Goal: Transaction & Acquisition: Download file/media

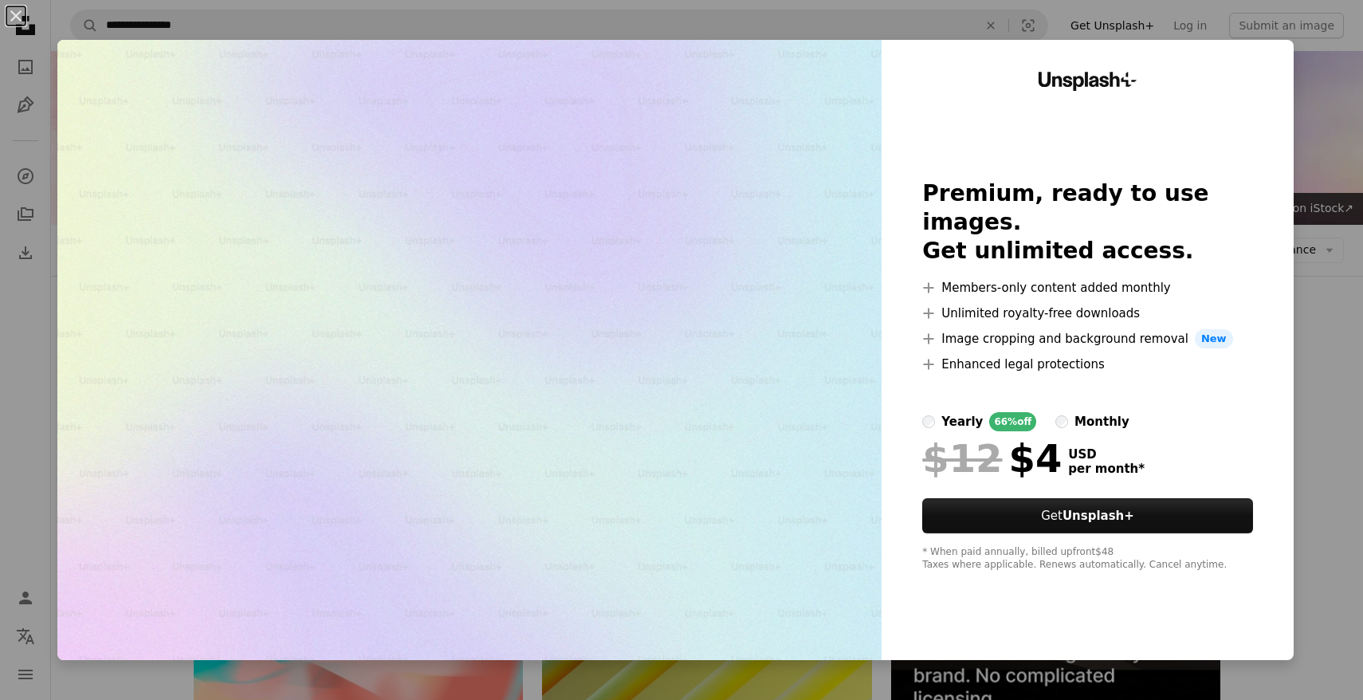
click at [1336, 371] on div "An X shape Unsplash+ Premium, ready to use images. Get unlimited access. A plus…" at bounding box center [681, 350] width 1363 height 700
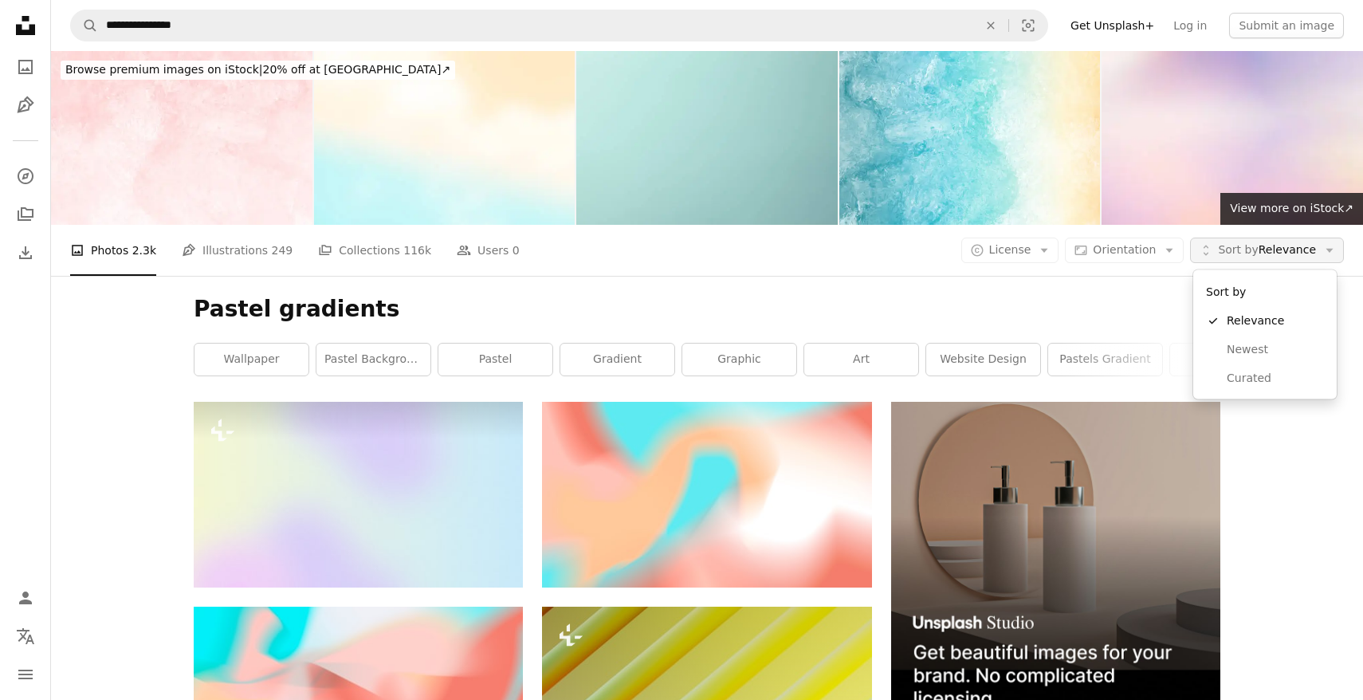
click at [1267, 244] on span "Sort by Relevance" at bounding box center [1267, 250] width 98 height 16
click at [1046, 253] on icon "Arrow down" at bounding box center [1044, 250] width 14 height 14
click at [1010, 385] on span "Free" at bounding box center [1051, 378] width 97 height 16
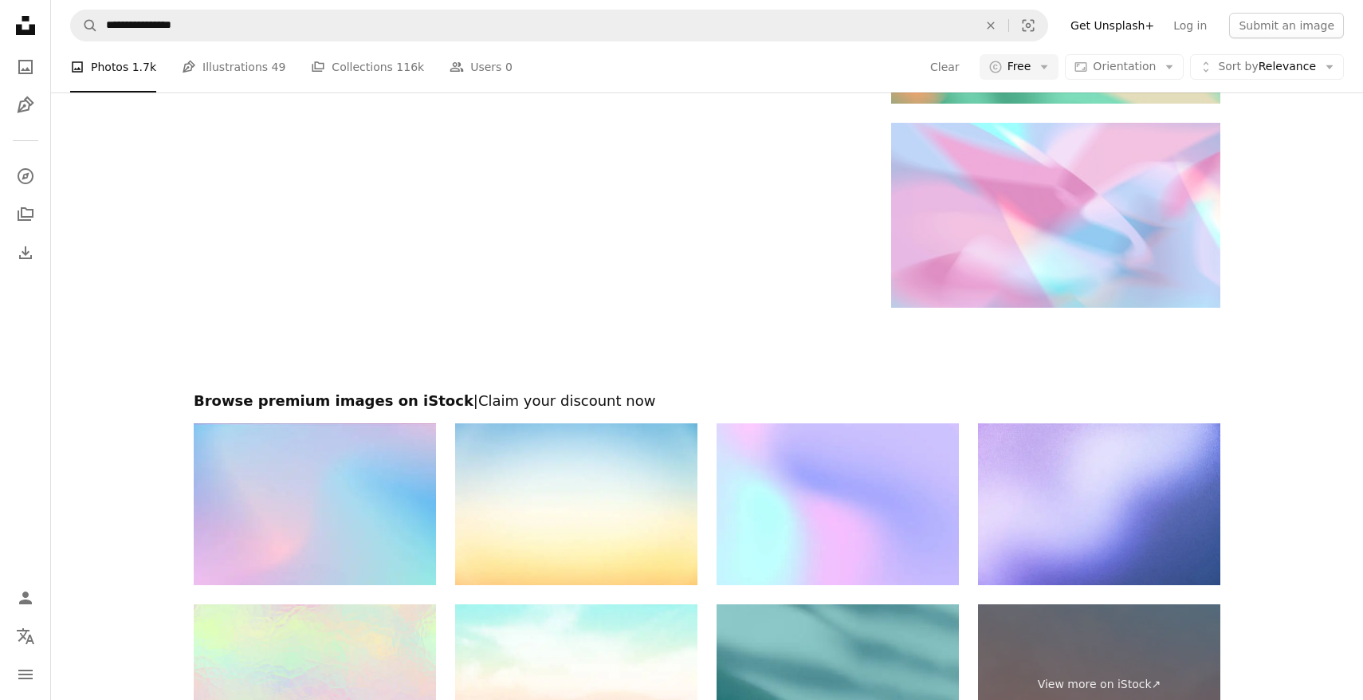
scroll to position [2006, 0]
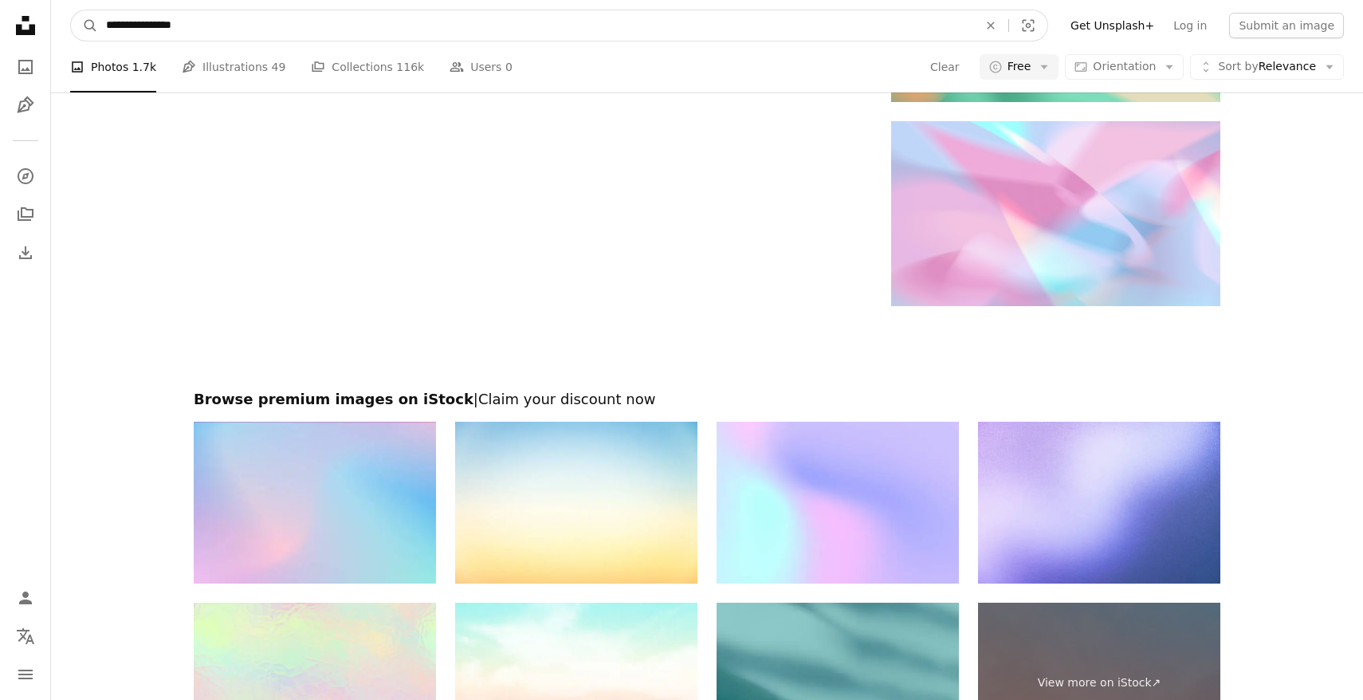
click at [230, 33] on input "**********" at bounding box center [535, 25] width 875 height 30
click at [127, 30] on input "**********" at bounding box center [535, 25] width 875 height 30
type input "*********"
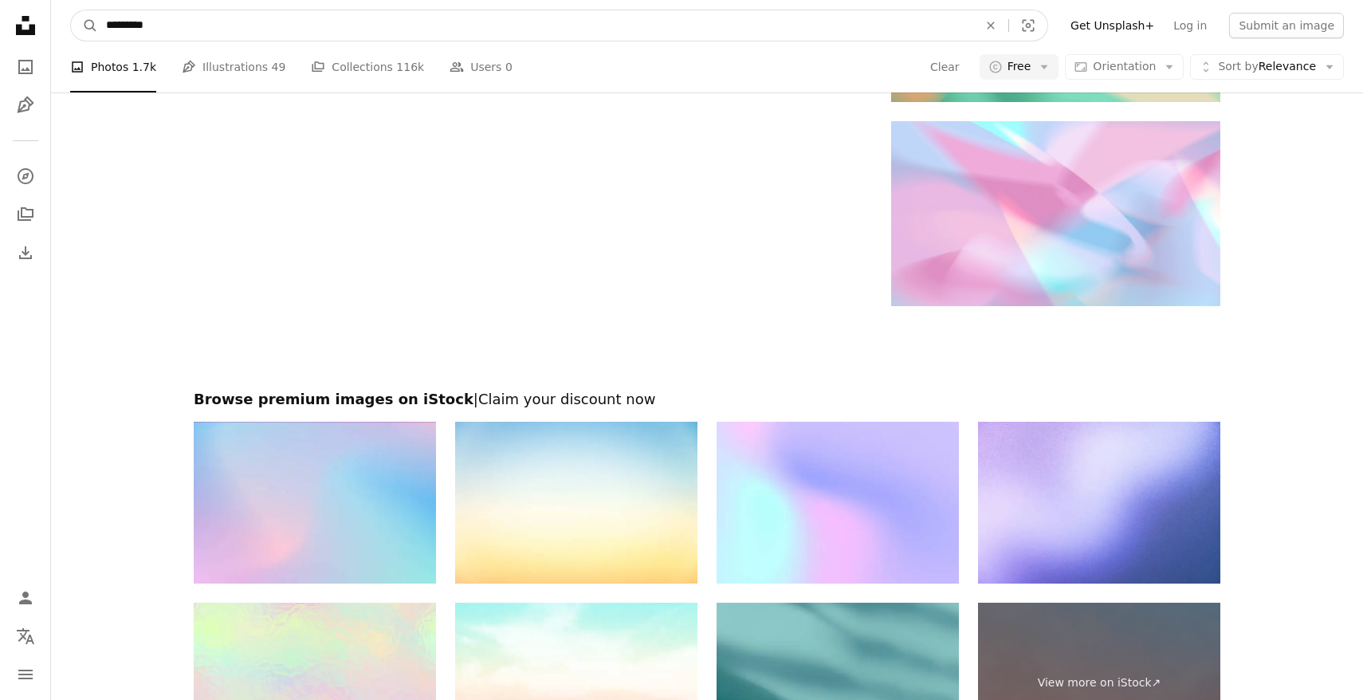
click button "A magnifying glass" at bounding box center [84, 25] width 27 height 30
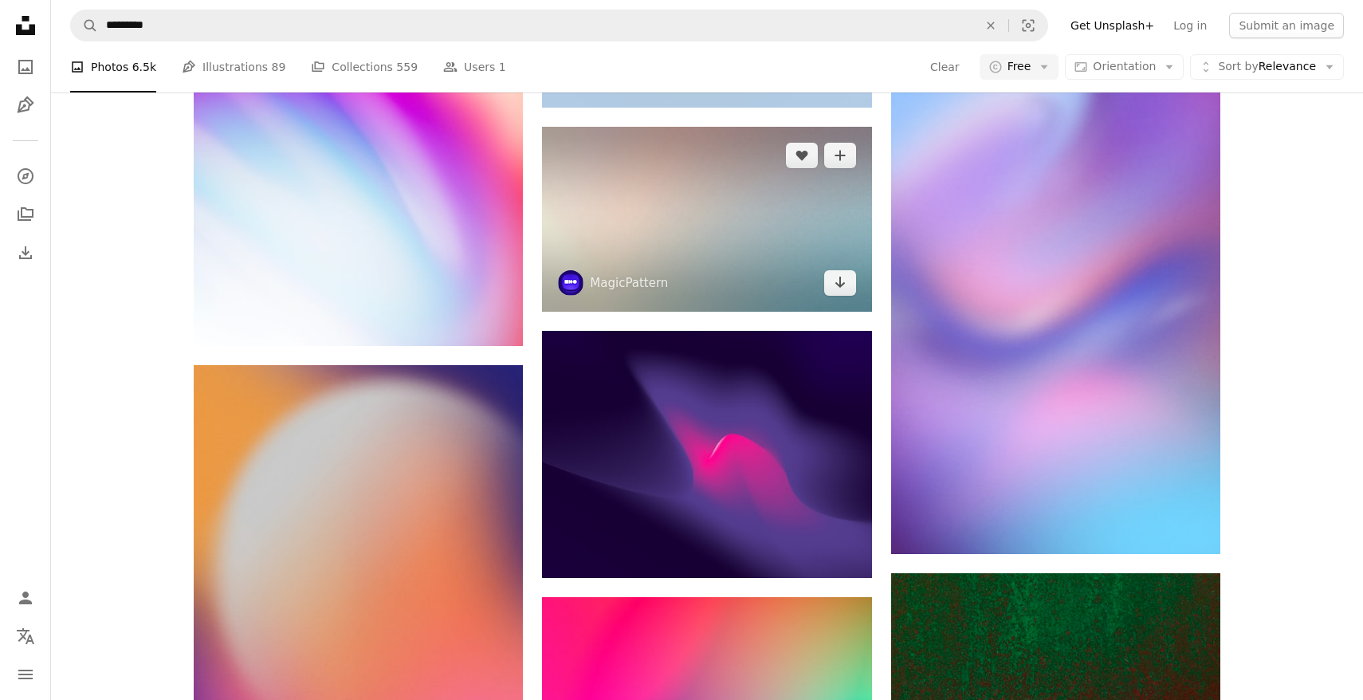
scroll to position [987, 0]
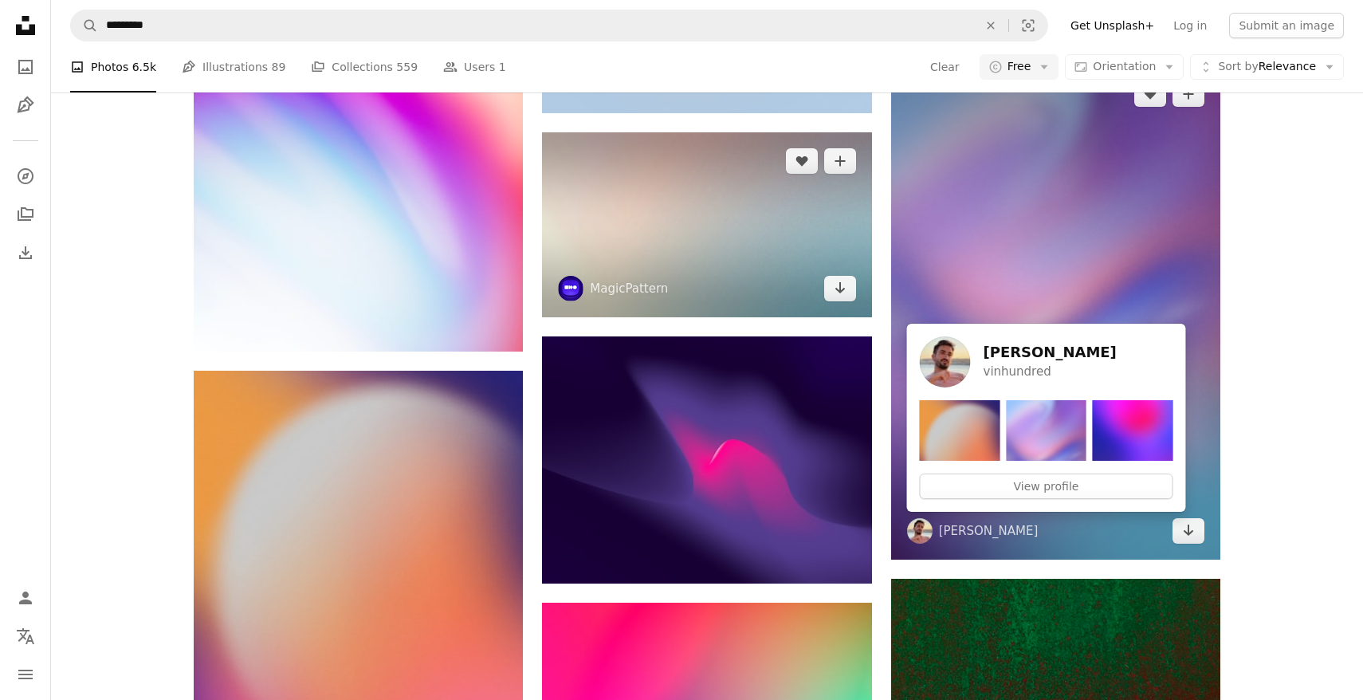
click at [709, 251] on img at bounding box center [706, 224] width 329 height 185
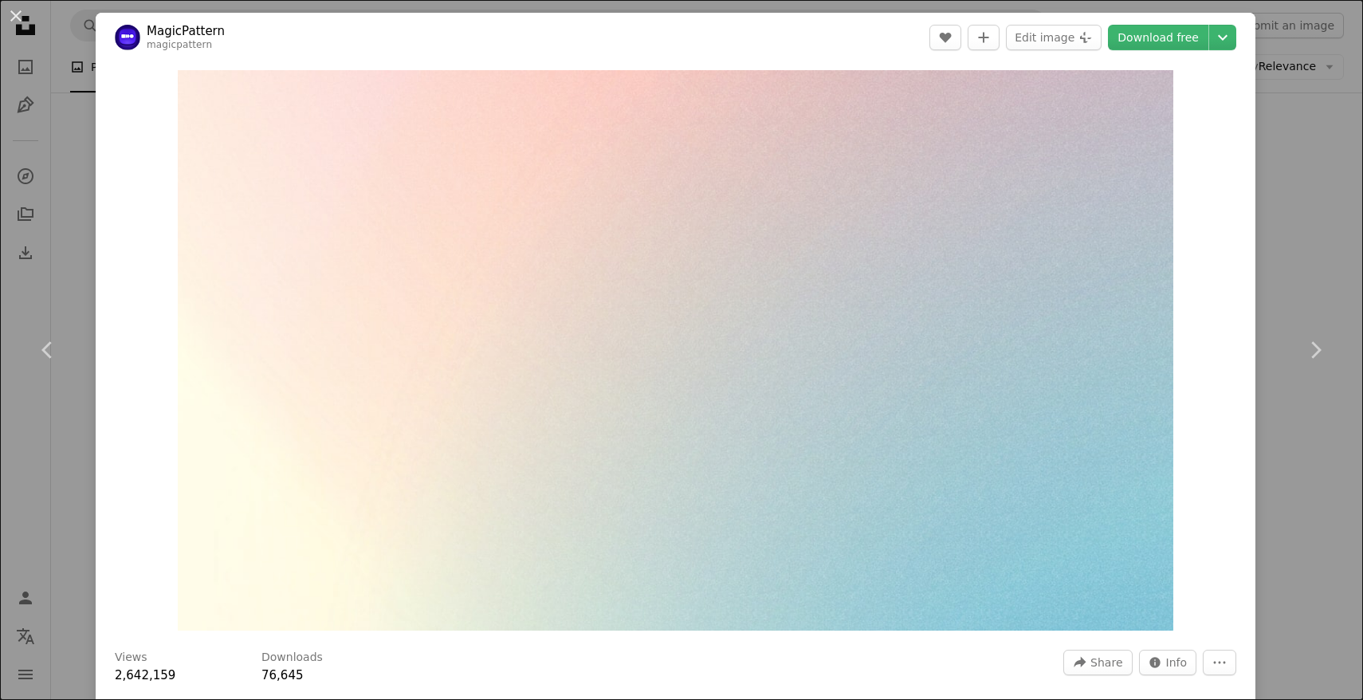
click at [1296, 172] on div "An X shape Chevron left Chevron right MagicPattern magicpattern A heart A plus …" at bounding box center [681, 350] width 1363 height 700
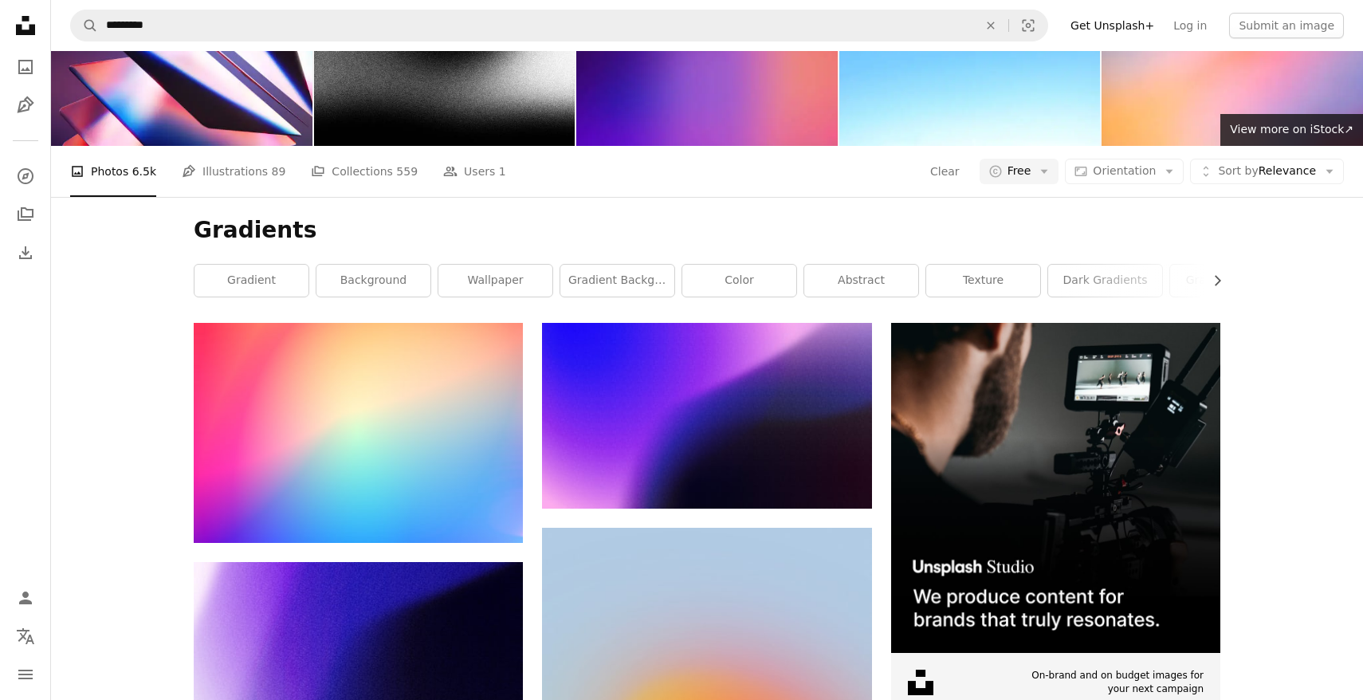
scroll to position [78, 0]
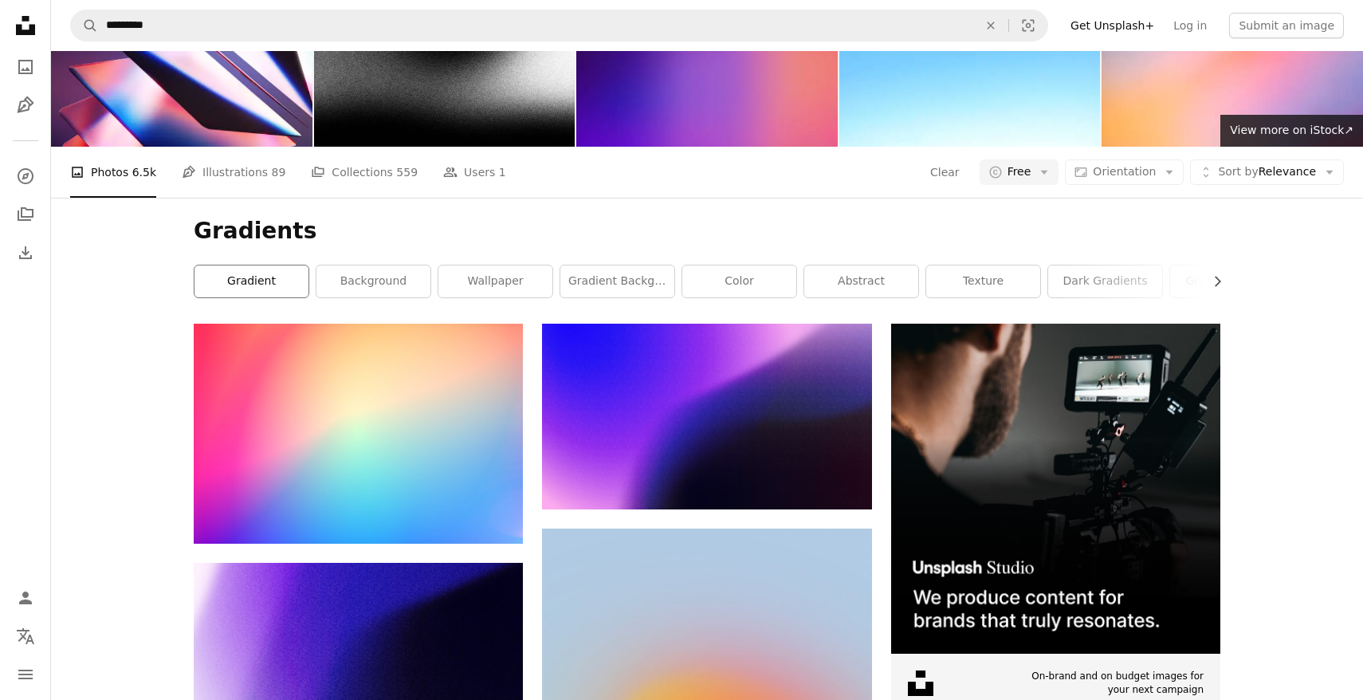
click at [254, 285] on link "gradient" at bounding box center [251, 281] width 114 height 32
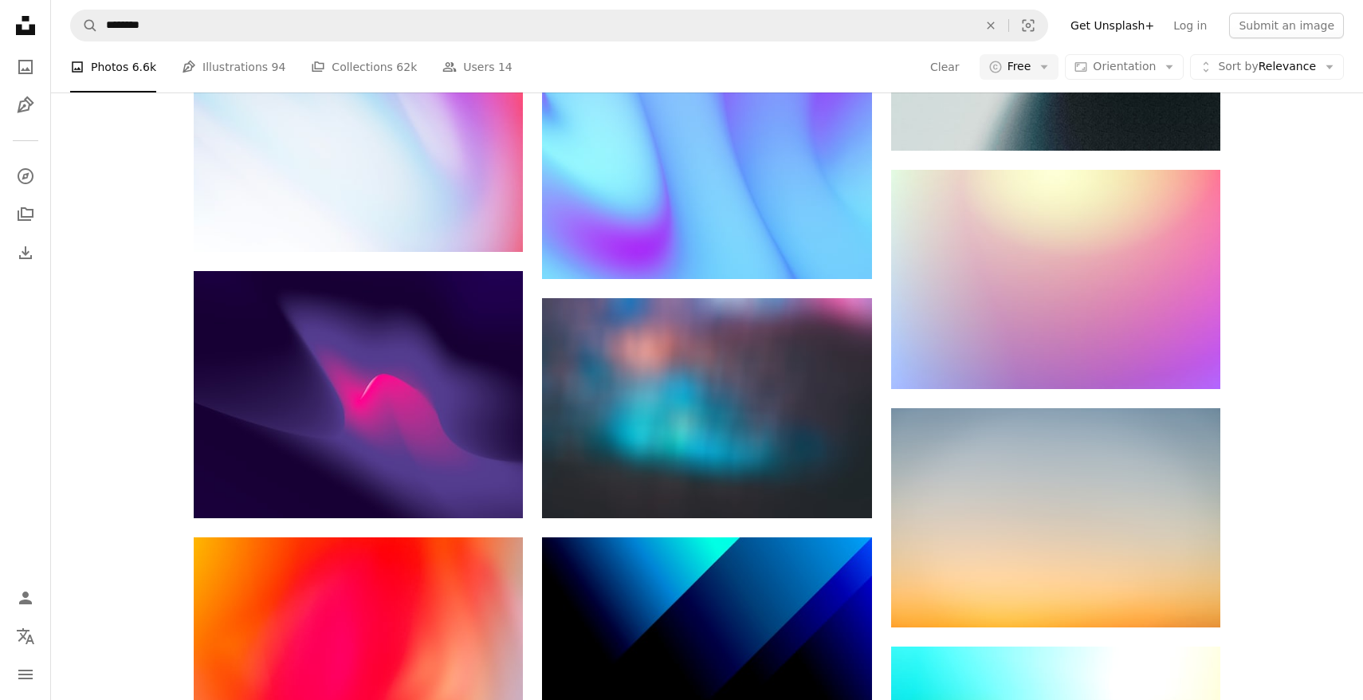
scroll to position [935, 0]
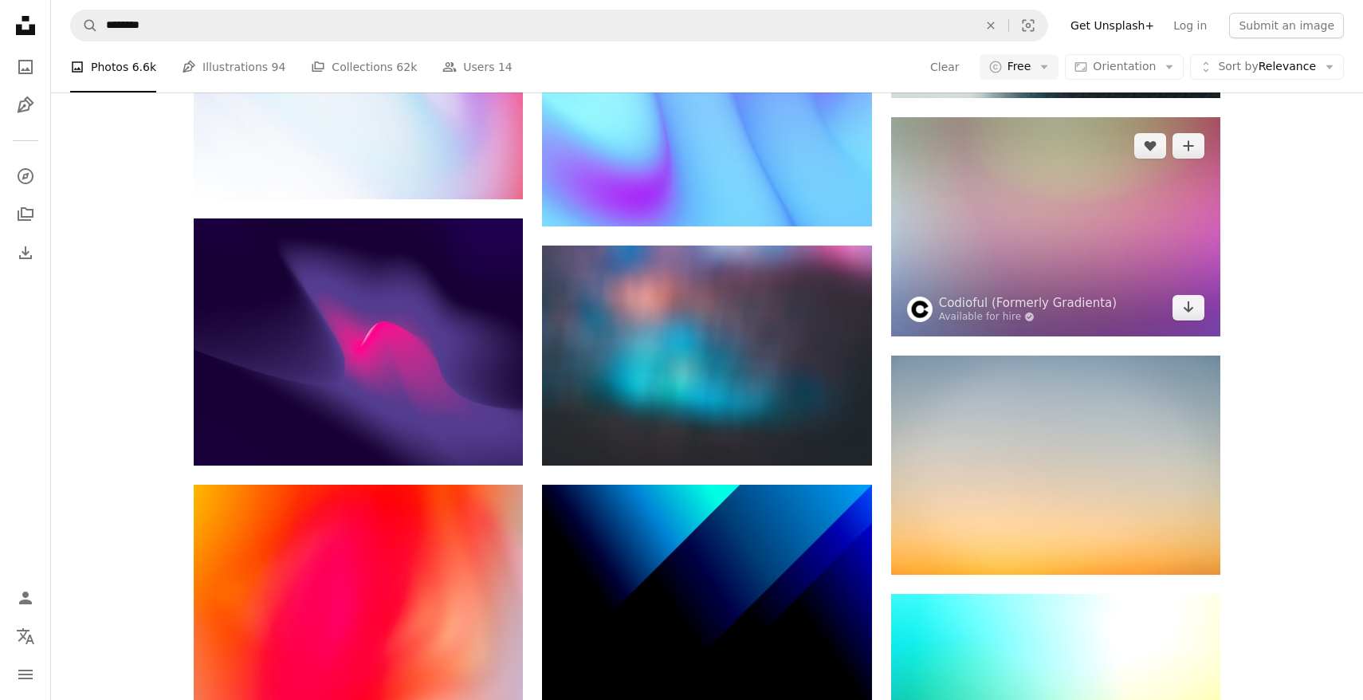
click at [1003, 243] on img at bounding box center [1055, 226] width 329 height 219
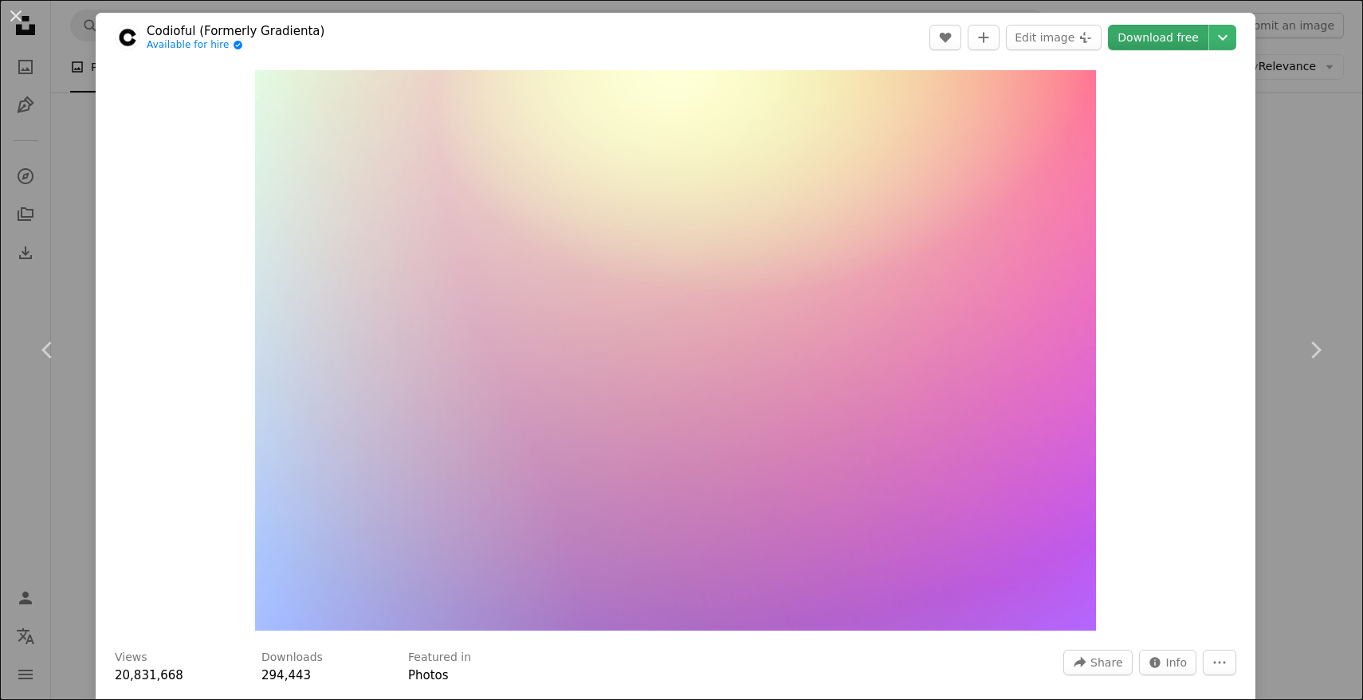
click at [1173, 37] on link "Download free" at bounding box center [1158, 37] width 100 height 25
